Goal: Navigation & Orientation: Find specific page/section

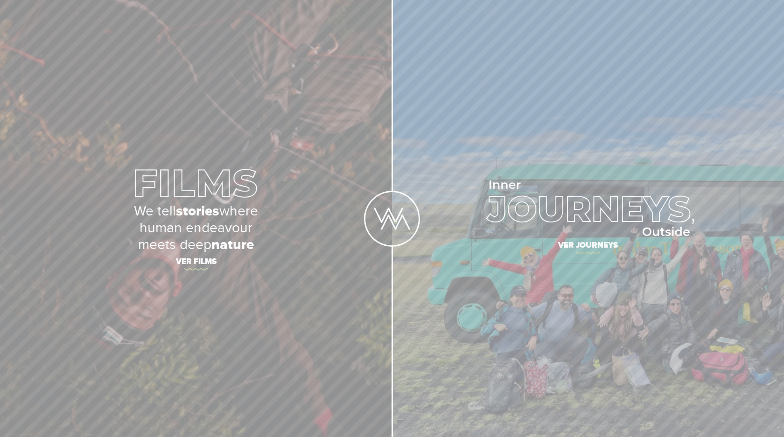
click at [395, 223] on img at bounding box center [392, 219] width 56 height 56
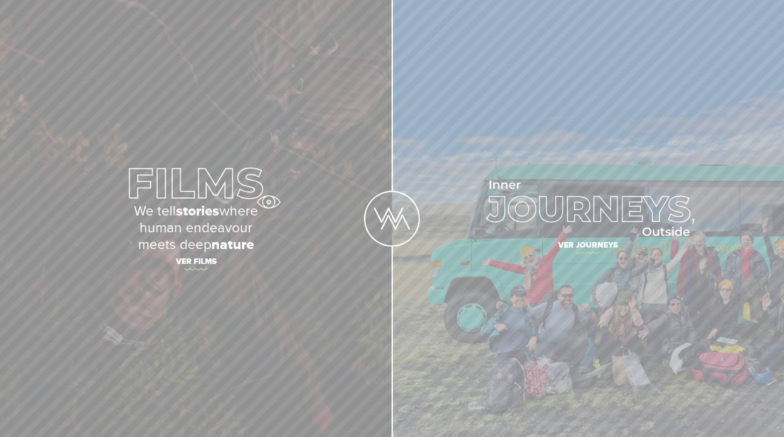
click at [268, 202] on article "We tell stories where human endeavour meets deep nature Ver films" at bounding box center [196, 219] width 327 height 108
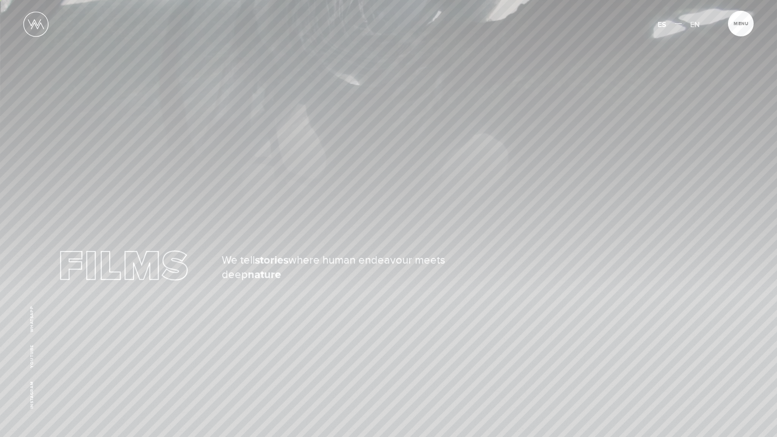
scroll to position [736, 0]
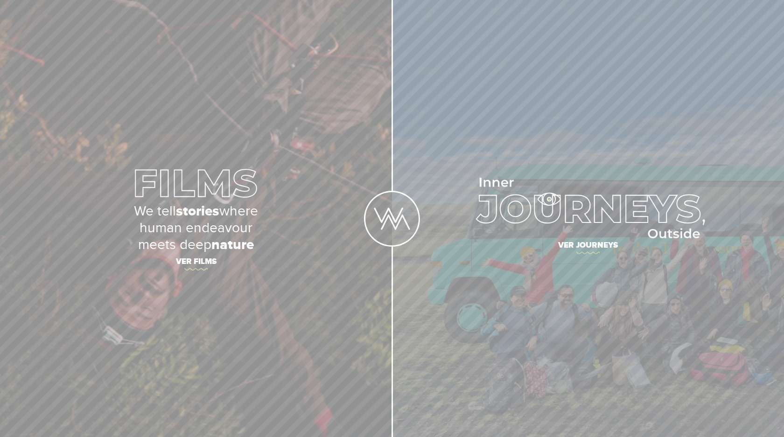
click at [549, 199] on img at bounding box center [588, 208] width 234 height 61
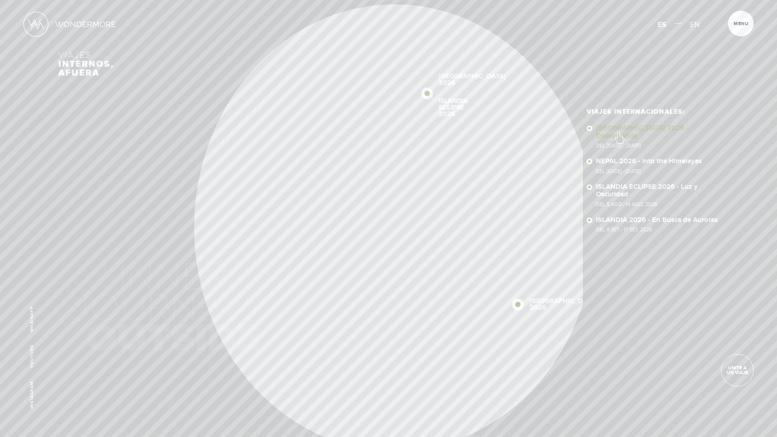
scroll to position [6, 0]
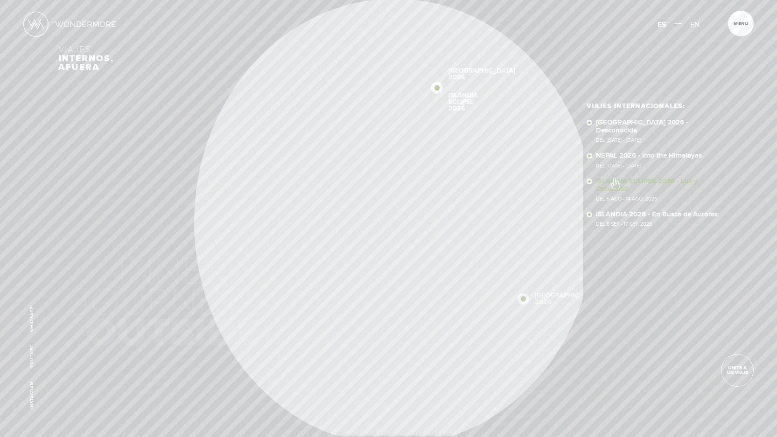
click at [615, 179] on link "ISLANDIA ECLIPSE 2026 - Luz y Oscuridad Del 5 Ago - 14 Ago, 2026" at bounding box center [657, 190] width 123 height 24
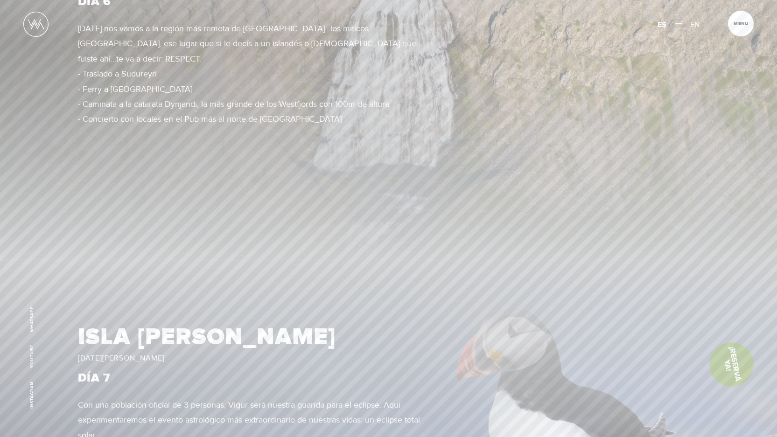
scroll to position [3986, 0]
